Goal: Information Seeking & Learning: Learn about a topic

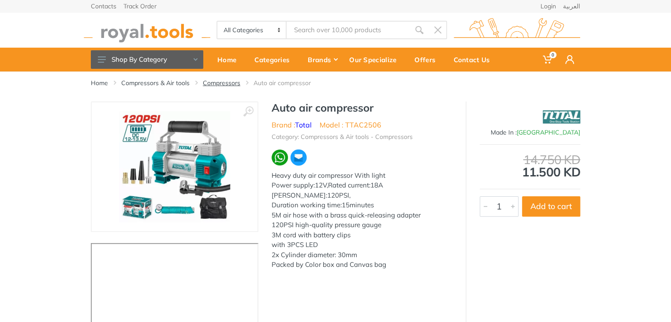
click at [226, 83] on link "Compressors" at bounding box center [221, 83] width 37 height 9
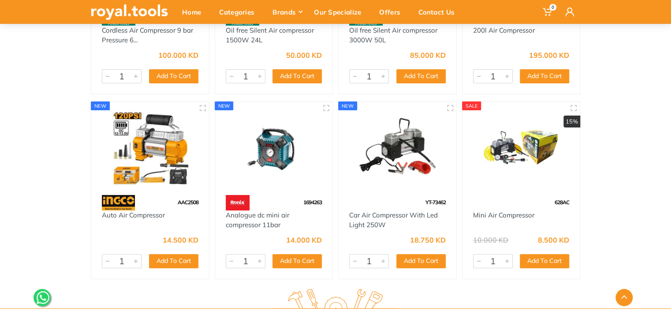
scroll to position [1694, 0]
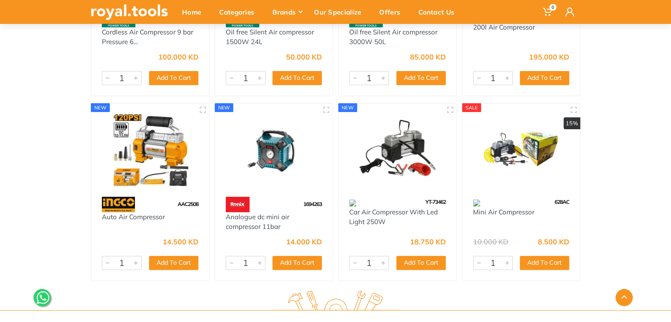
click at [162, 154] on img at bounding box center [150, 150] width 102 height 76
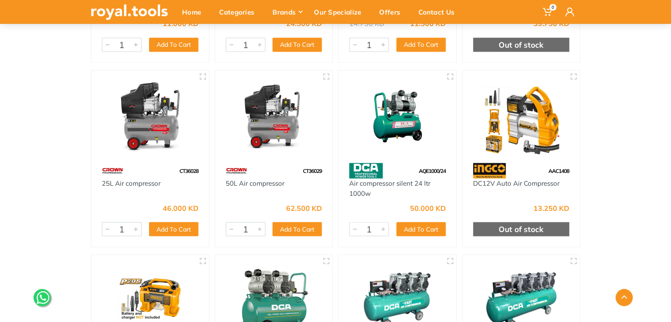
scroll to position [814, 0]
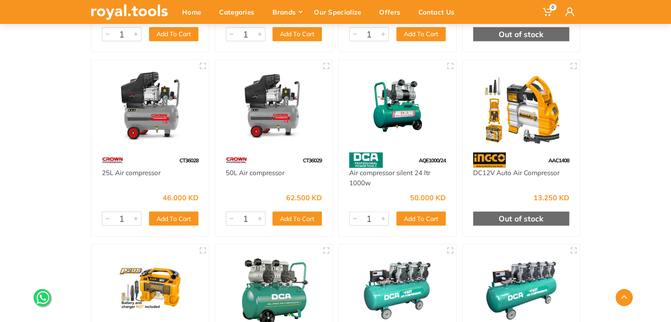
click at [494, 112] on img at bounding box center [522, 105] width 102 height 76
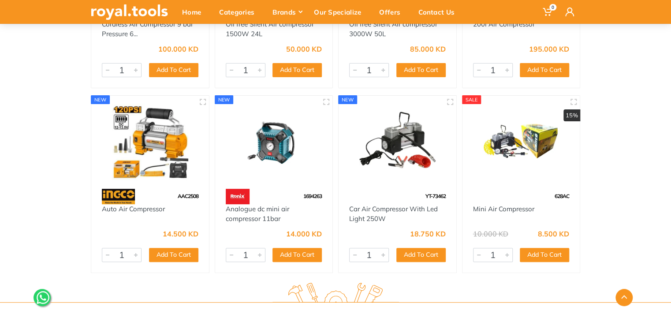
scroll to position [1717, 0]
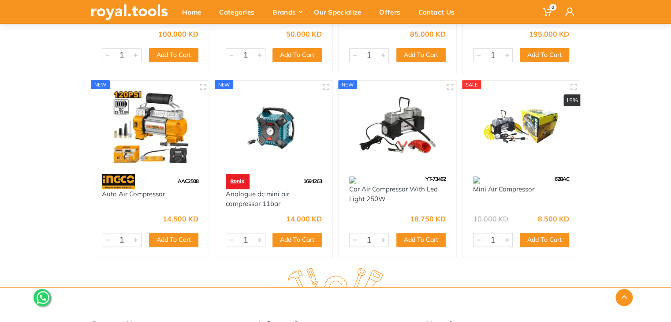
click at [143, 143] on img at bounding box center [150, 127] width 102 height 76
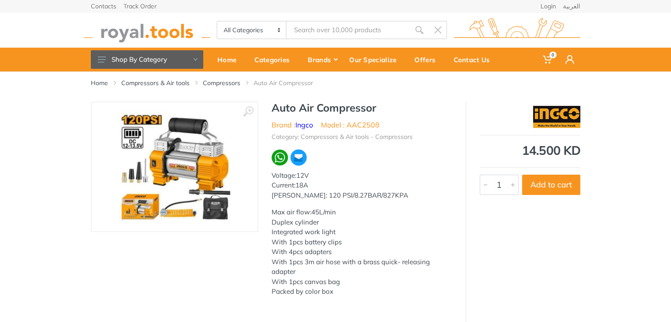
click at [149, 173] on img at bounding box center [174, 166] width 111 height 111
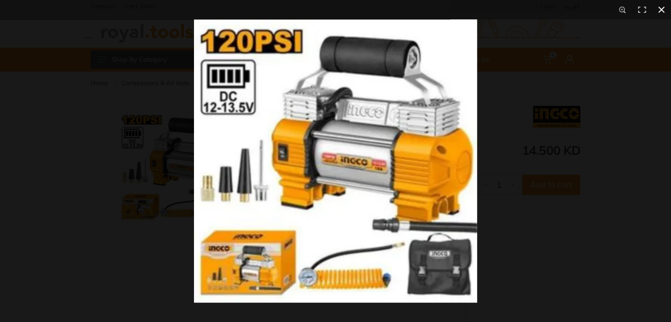
click at [71, 161] on div at bounding box center [335, 161] width 671 height 322
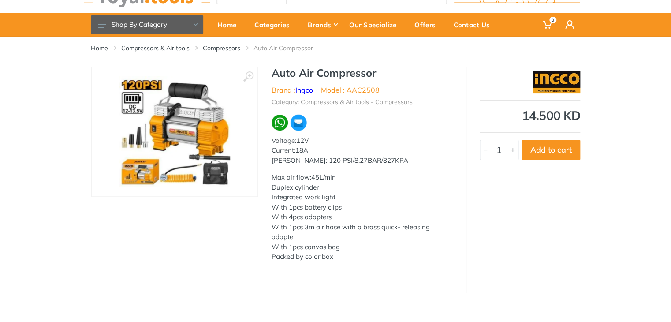
scroll to position [29, 0]
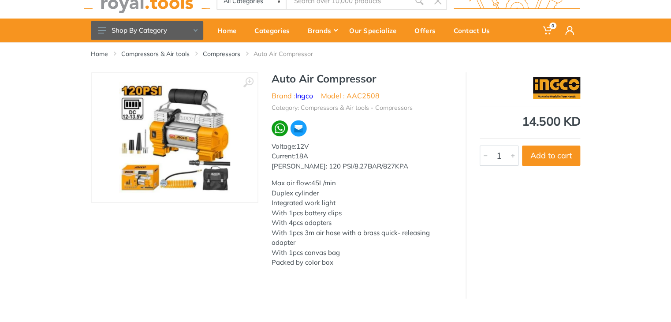
drag, startPoint x: 289, startPoint y: 212, endPoint x: 348, endPoint y: 214, distance: 59.1
click at [347, 214] on p "Max air flow:45L/min Duplex cylinder Integrated work light With 1pcs battery cl…" at bounding box center [362, 223] width 181 height 90
click at [369, 212] on p "Max air flow:45L/min Duplex cylinder Integrated work light With 1pcs battery cl…" at bounding box center [362, 223] width 181 height 90
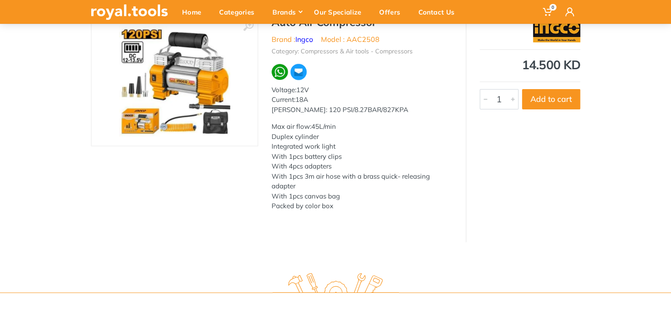
scroll to position [0, 0]
